Goal: Information Seeking & Learning: Learn about a topic

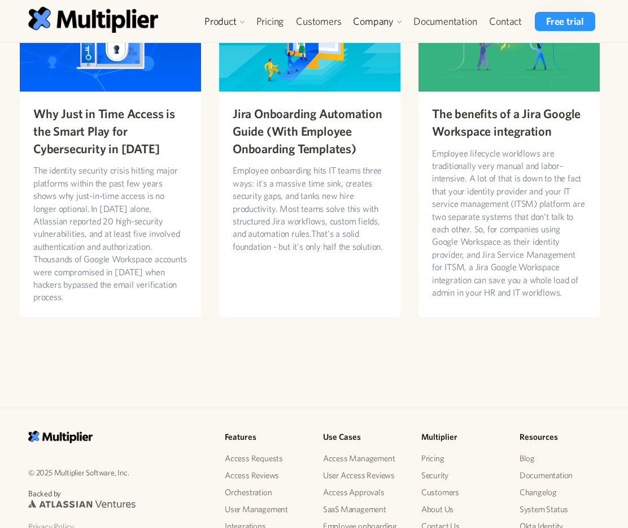
scroll to position [3582, 0]
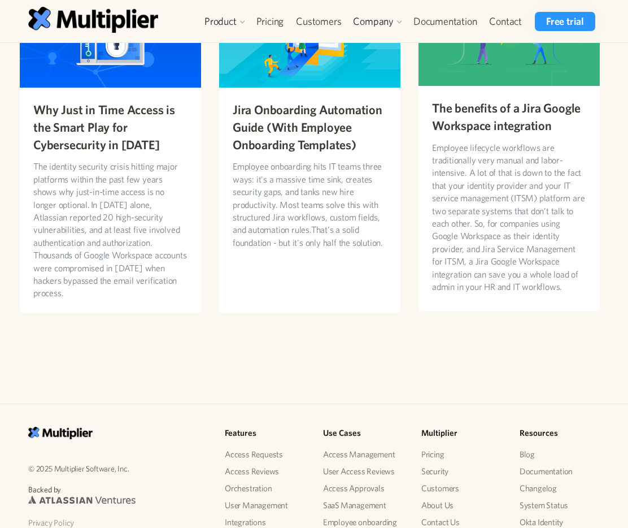
click at [486, 111] on h3 "The benefits of a Jira Google Workspace integration" at bounding box center [509, 116] width 154 height 35
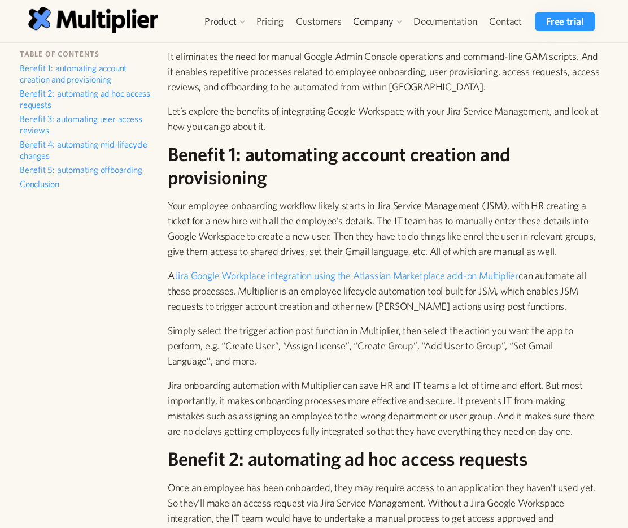
scroll to position [308, 0]
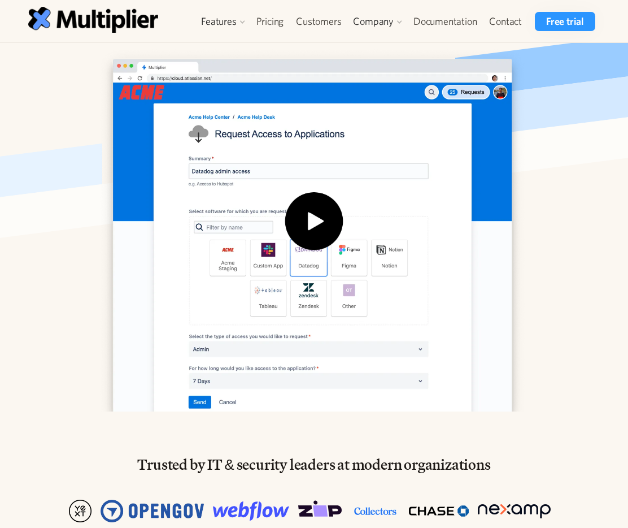
scroll to position [264, 0]
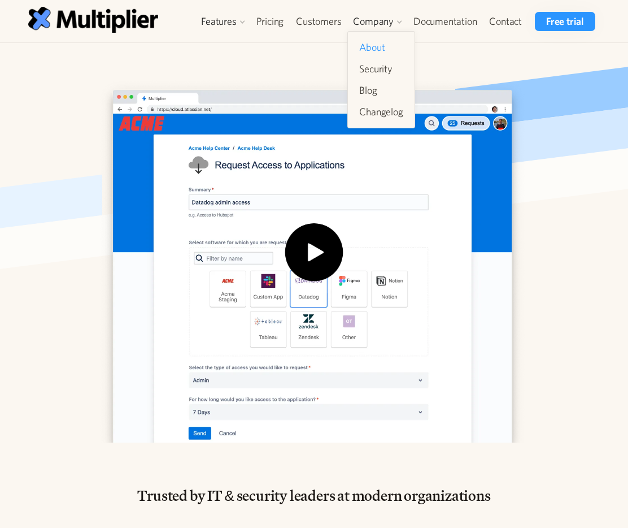
click at [383, 47] on link "About" at bounding box center [381, 47] width 53 height 20
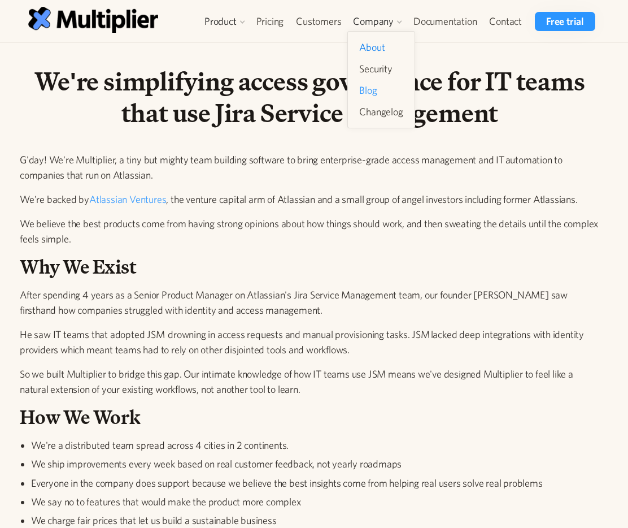
click at [376, 88] on link "Blog" at bounding box center [381, 90] width 53 height 20
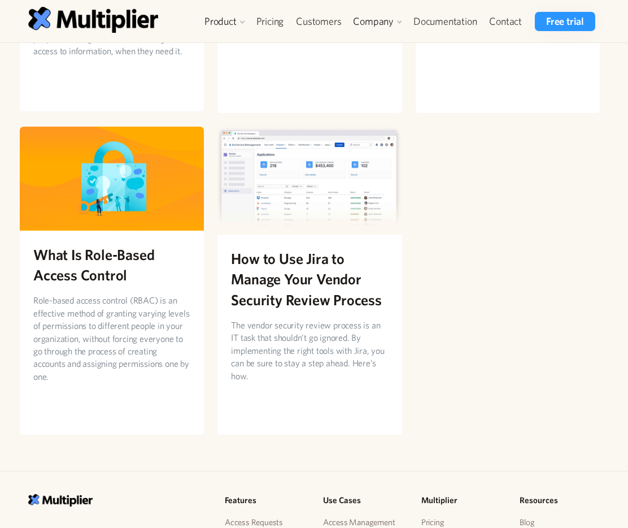
scroll to position [1512, 0]
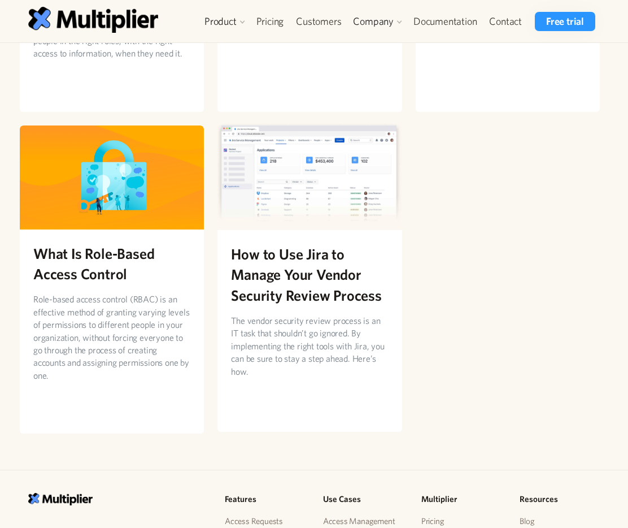
click at [286, 259] on h2 "How to Use Jira to Manage Your Vendor Security Review Process" at bounding box center [309, 275] width 157 height 62
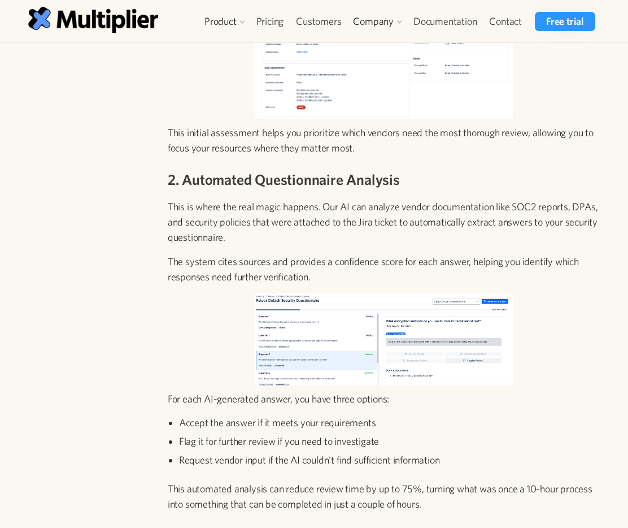
scroll to position [1336, 0]
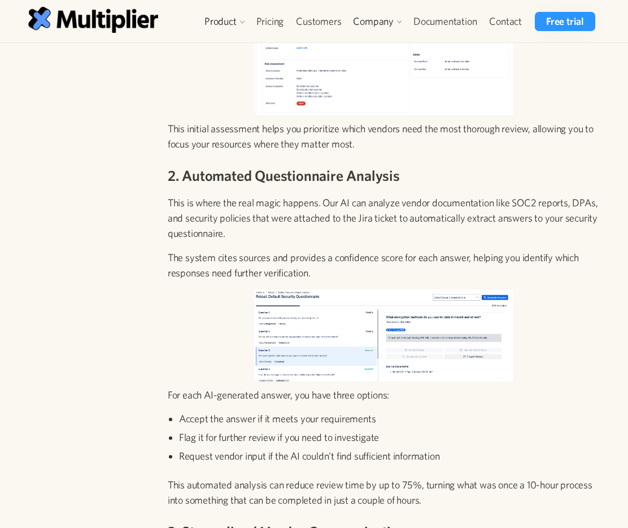
click at [247, 250] on p "The system cites sources and provides a confidence score for each answer, helpi…" at bounding box center [384, 265] width 432 height 31
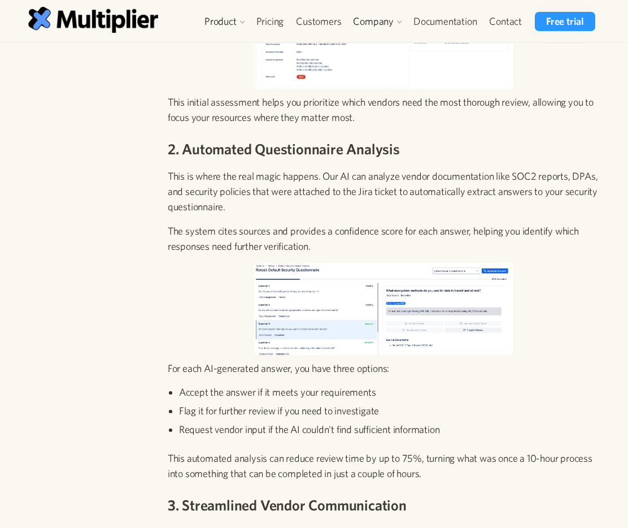
scroll to position [1367, 0]
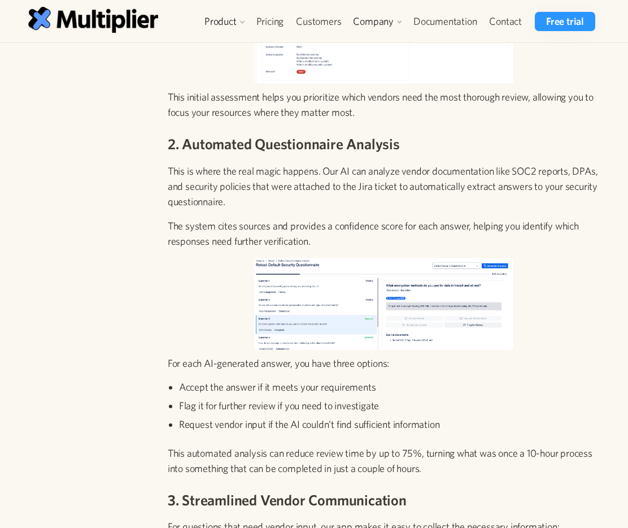
click at [231, 228] on p "The system cites sources and provides a confidence score for each answer, helpi…" at bounding box center [384, 233] width 432 height 31
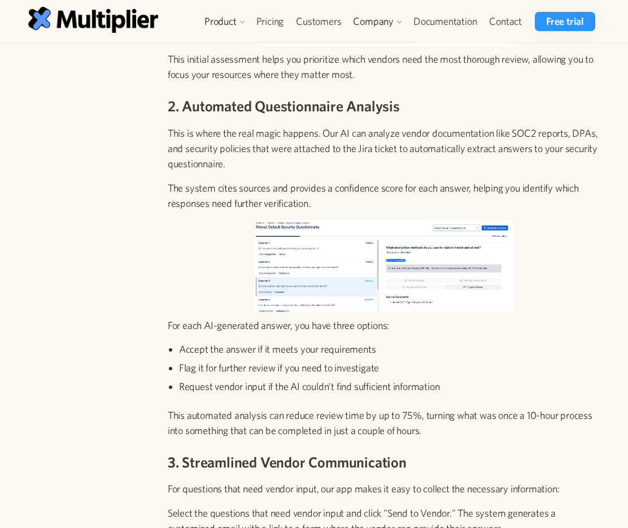
scroll to position [1441, 0]
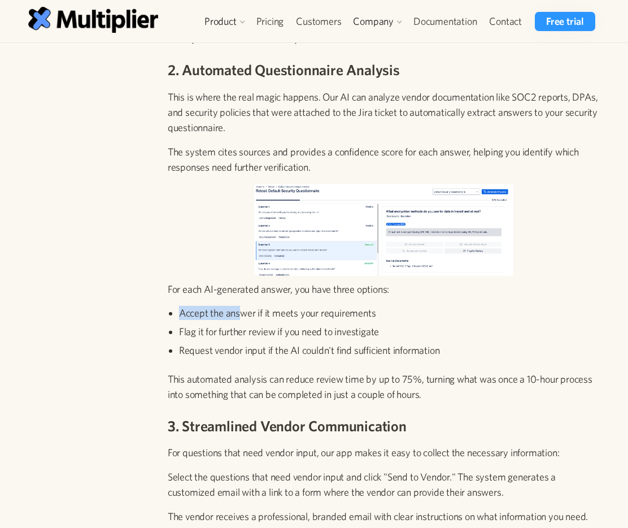
drag, startPoint x: 241, startPoint y: 299, endPoint x: 241, endPoint y: 289, distance: 10.7
click at [241, 289] on div "Managing your vendor security process is a critical component of the SaaS manag…" at bounding box center [384, 343] width 432 height 2952
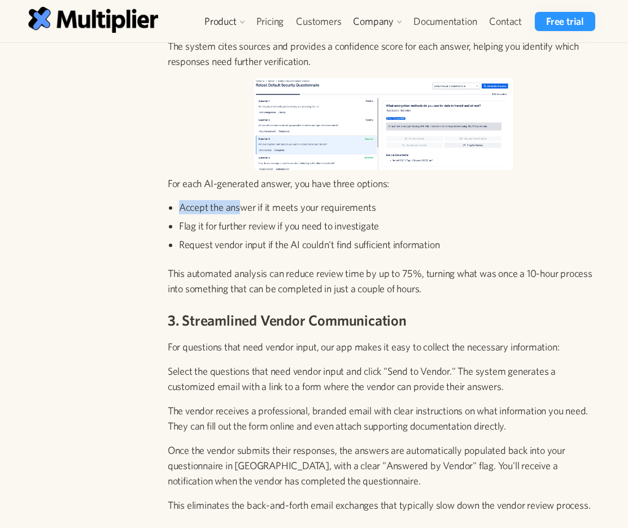
scroll to position [1548, 0]
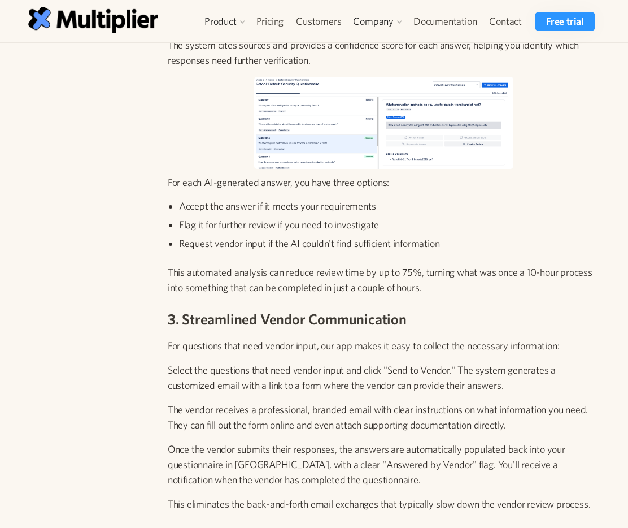
click at [246, 220] on ul "Accept the answer if it meets your requirements Flag it for further review if y…" at bounding box center [384, 227] width 432 height 56
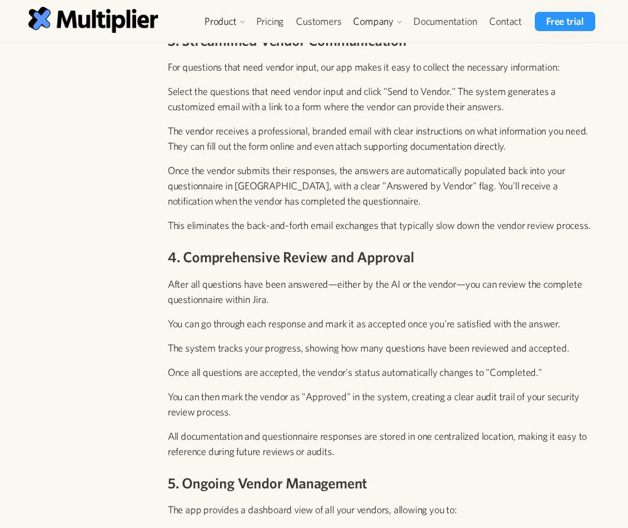
scroll to position [1828, 0]
